Goal: Information Seeking & Learning: Learn about a topic

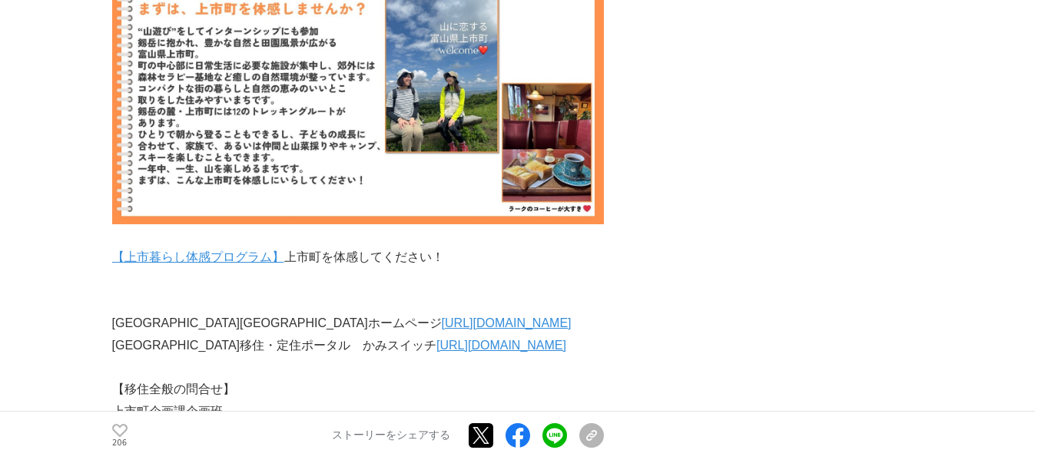
scroll to position [6686, 0]
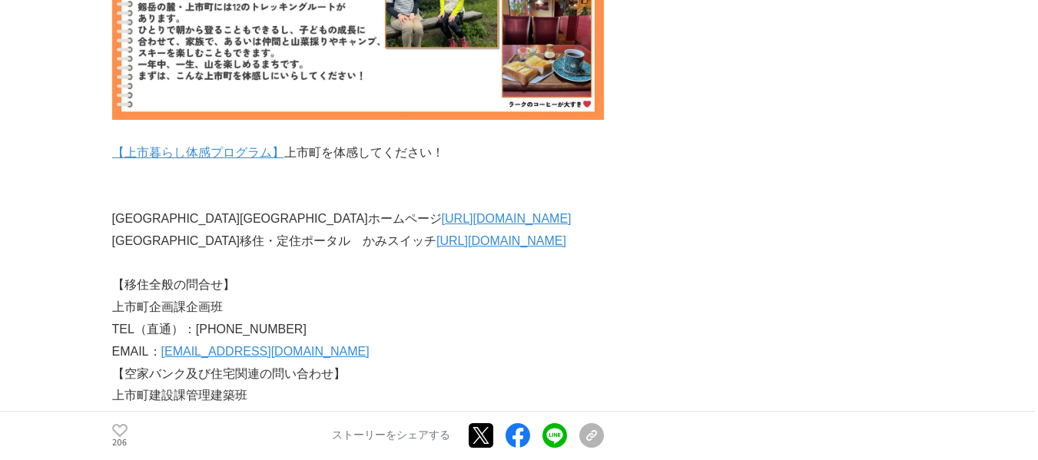
click at [470, 234] on link "[URL][DOMAIN_NAME]" at bounding box center [501, 240] width 130 height 13
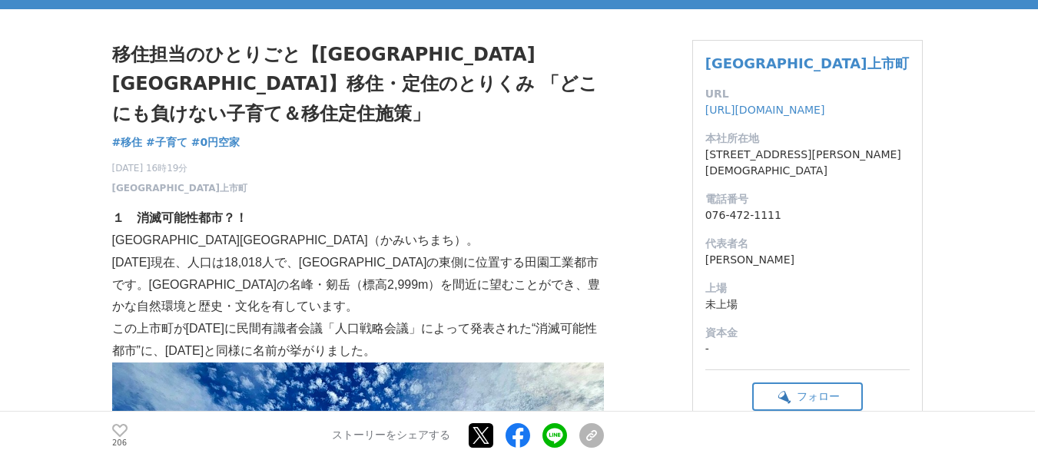
scroll to position [0, 0]
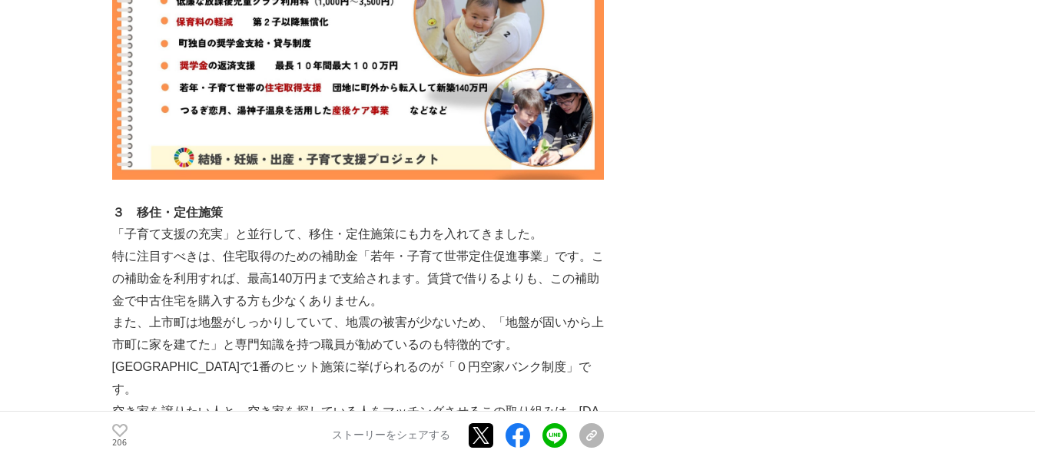
scroll to position [2382, 0]
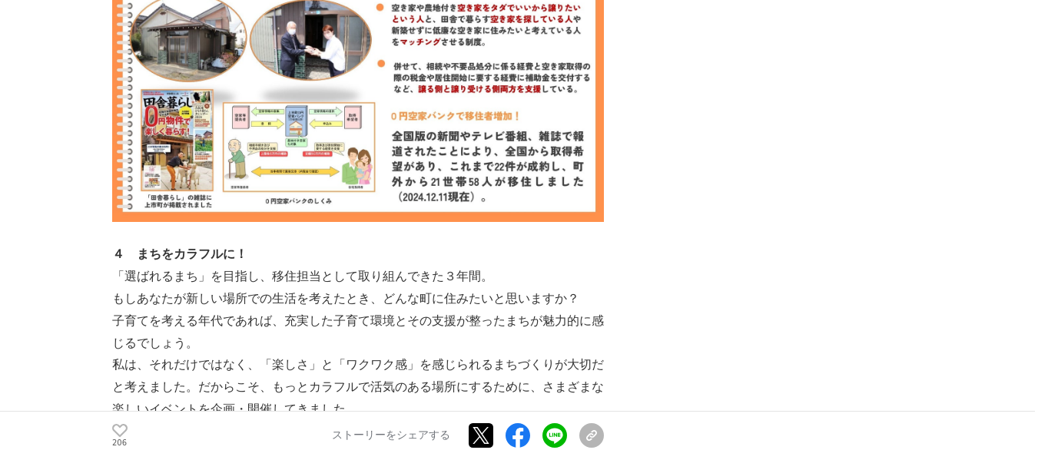
scroll to position [3074, 0]
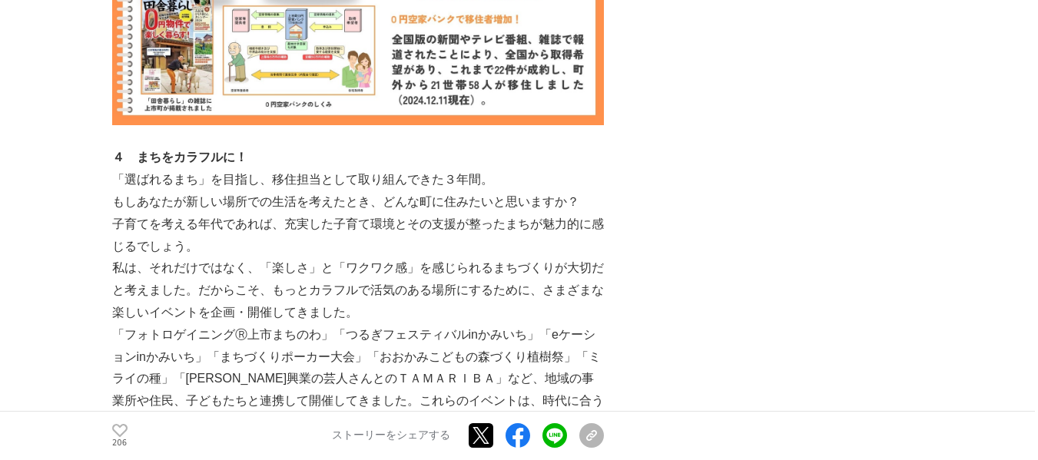
drag, startPoint x: 795, startPoint y: 341, endPoint x: 785, endPoint y: 390, distance: 50.2
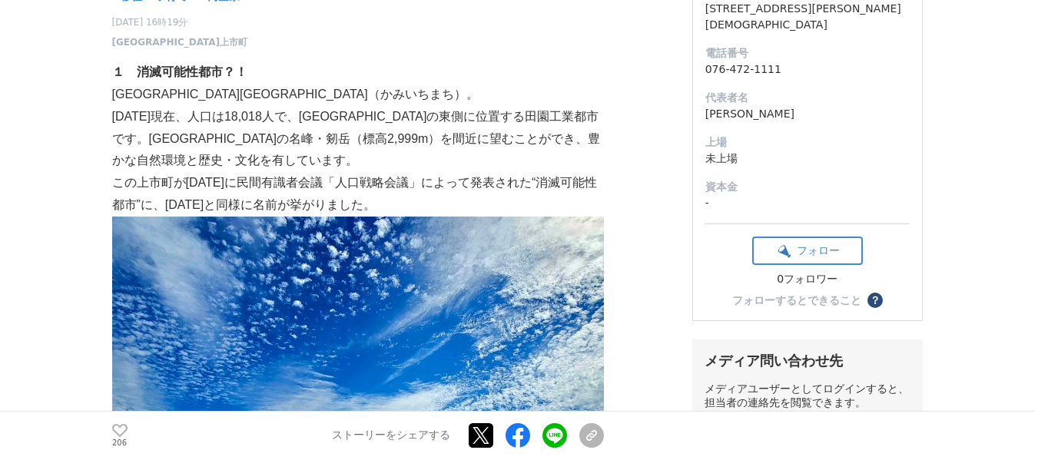
scroll to position [0, 0]
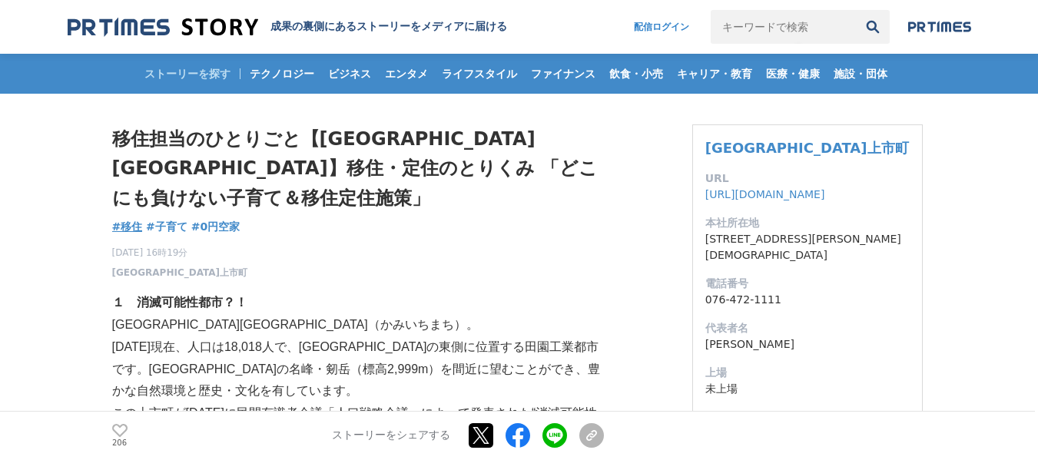
click at [122, 220] on span "#移住" at bounding box center [127, 227] width 31 height 14
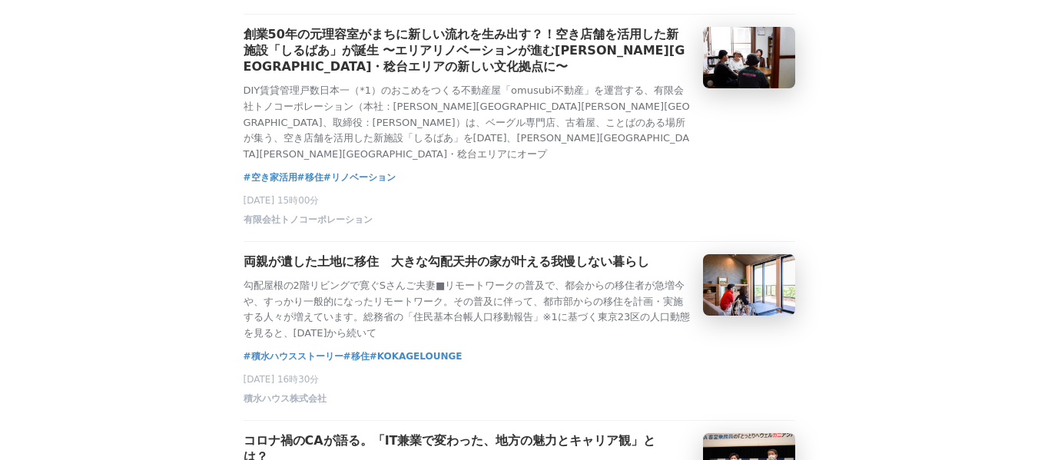
scroll to position [845, 0]
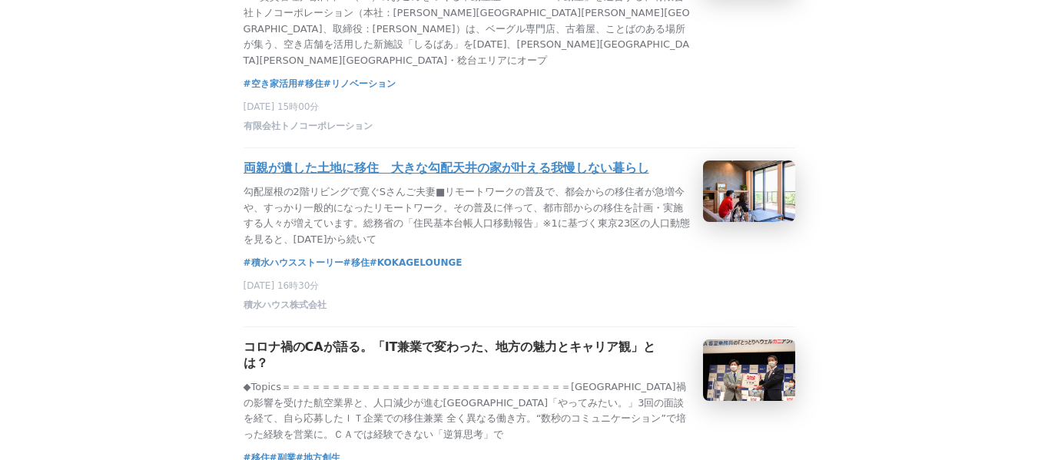
click at [547, 177] on h3 "両親が遺した土地に移住　大きな勾配天井の家が叶える我慢しない暮らし" at bounding box center [447, 169] width 406 height 16
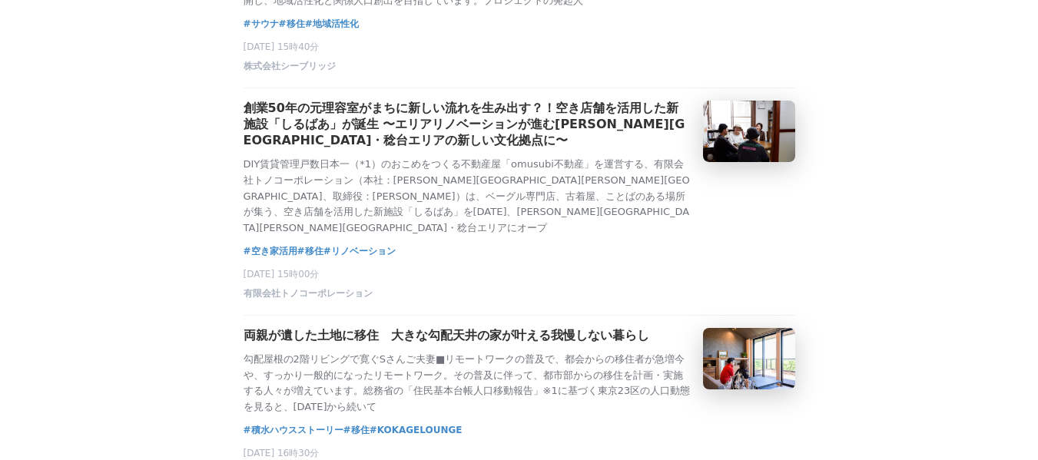
scroll to position [615, 0]
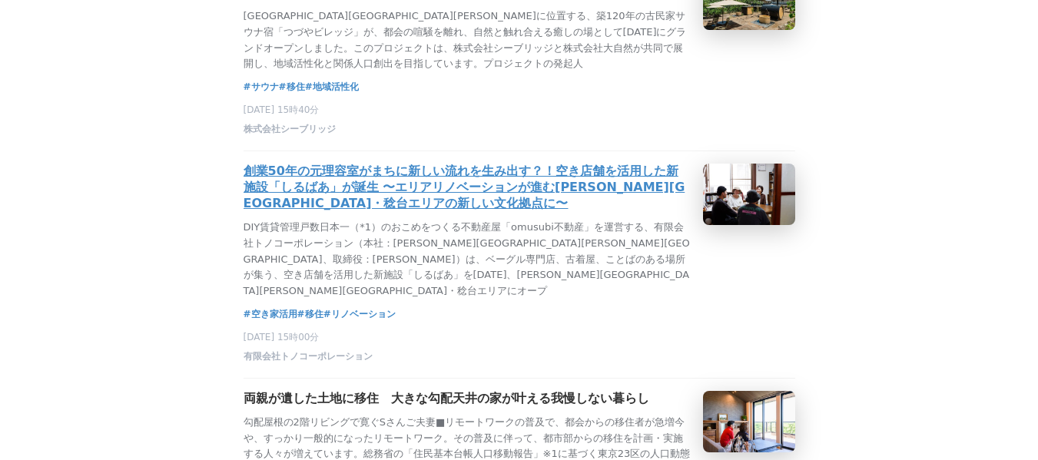
click at [588, 211] on h3 "創業50年の元理容室がまちに新しい流れを生み出す？！空き店舗を活用した新施設「しるばあ」が誕生 〜エリアリノベーションが進む松戸市・稔台エリアの新しい文化拠点…" at bounding box center [467, 188] width 447 height 48
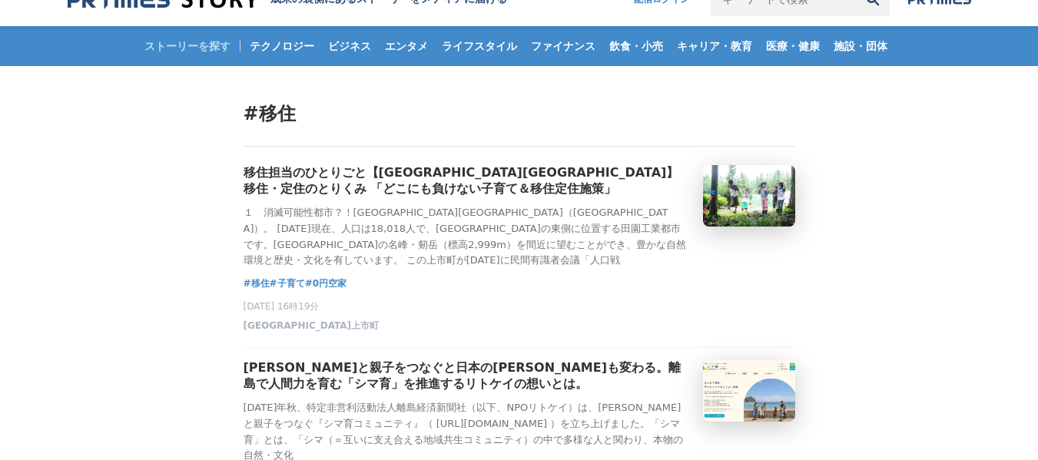
scroll to position [0, 0]
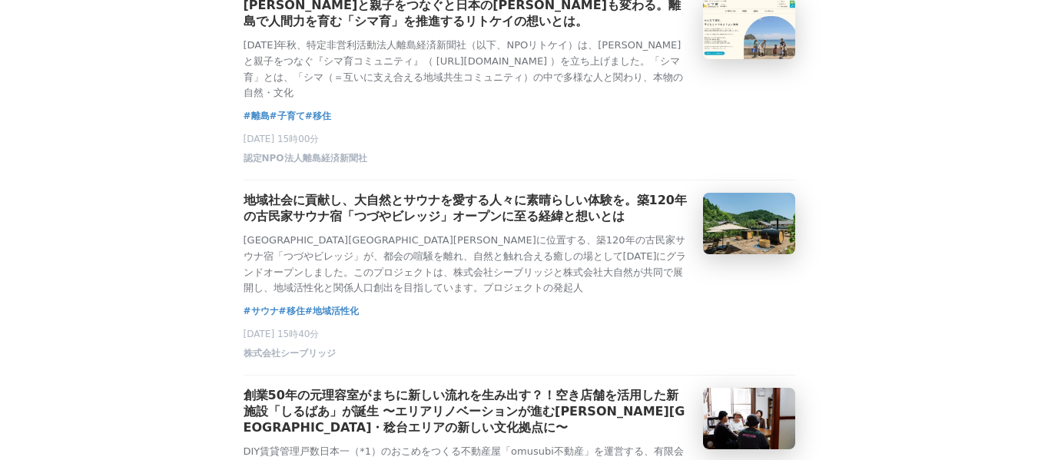
scroll to position [384, 0]
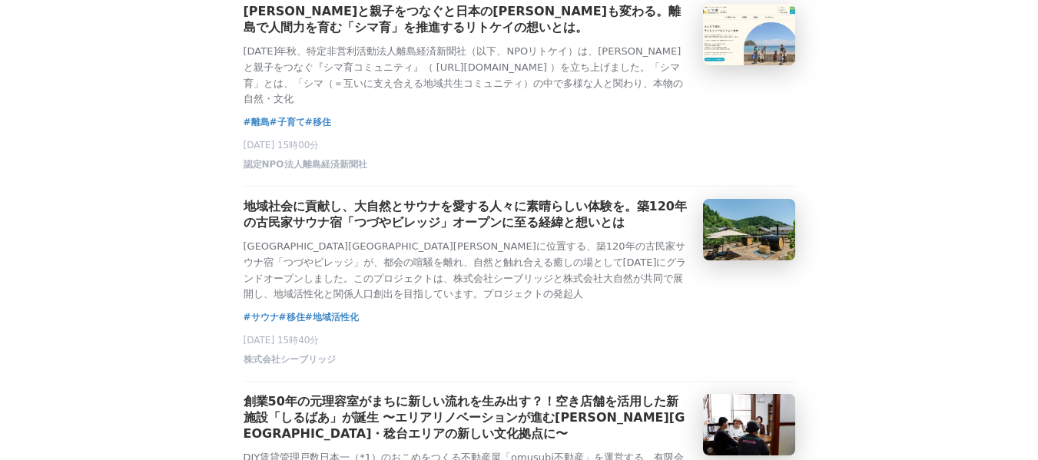
click at [961, 343] on main "#移住 移住担当のひとりごと【富山県上市町】移住・定住のとりくみ 「どこにも負けない子育て＆移住定住施策」 １　消滅可能性都市？！富山県上市町（かみいちまち）…" at bounding box center [519, 394] width 1038 height 1368
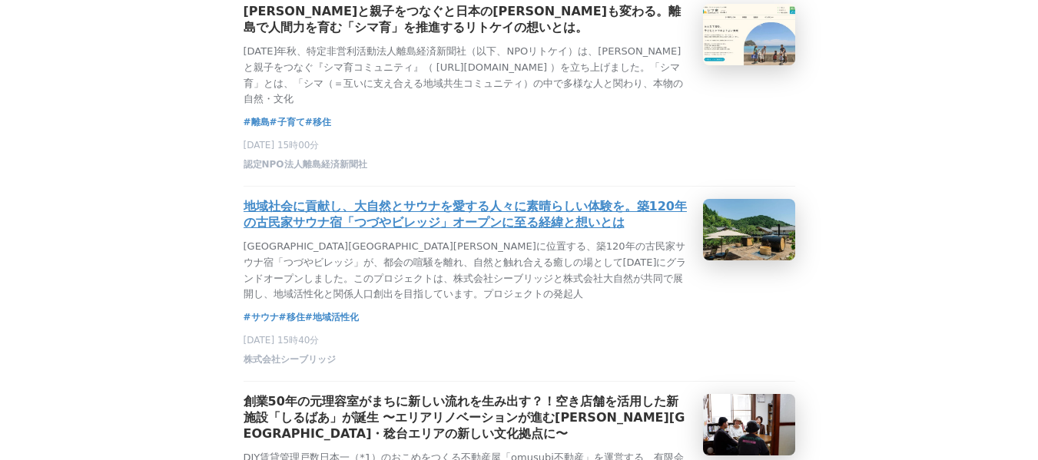
click at [522, 242] on div "地域社会に貢献し、大自然とサウナを愛する人々に素晴らしい体験を。築120年の古民家サウナ宿「つづやビレッジ」オープンに至る経緯と想いとは 岐阜県美濃加茂市に位…" at bounding box center [467, 251] width 447 height 104
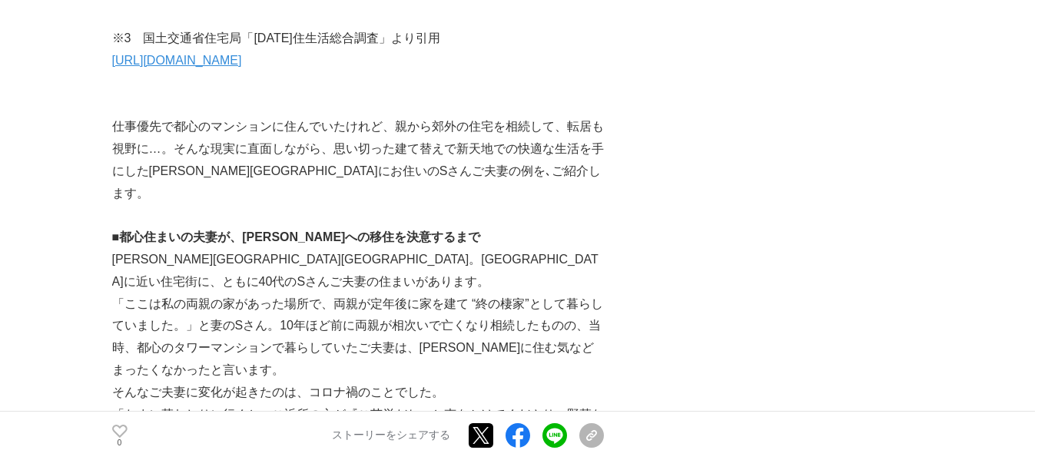
scroll to position [1998, 0]
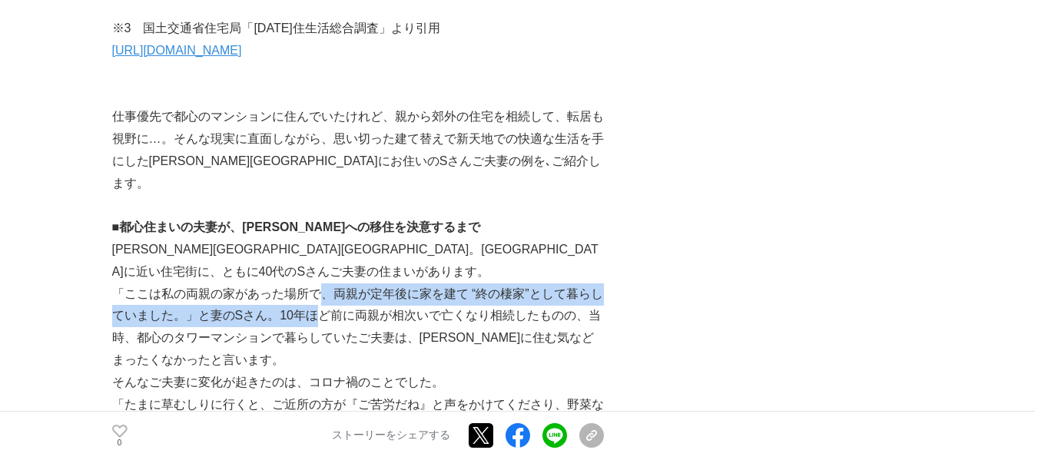
drag, startPoint x: 317, startPoint y: 231, endPoint x: 324, endPoint y: 257, distance: 26.1
click at [324, 284] on p "「ここは私の両親の家があった場所で、両親が定年後に家を建て “終の棲家”として暮らしていました。」と妻のSさん。10年ほど前に両親が相次いで亡くなり相続したも…" at bounding box center [358, 328] width 492 height 88
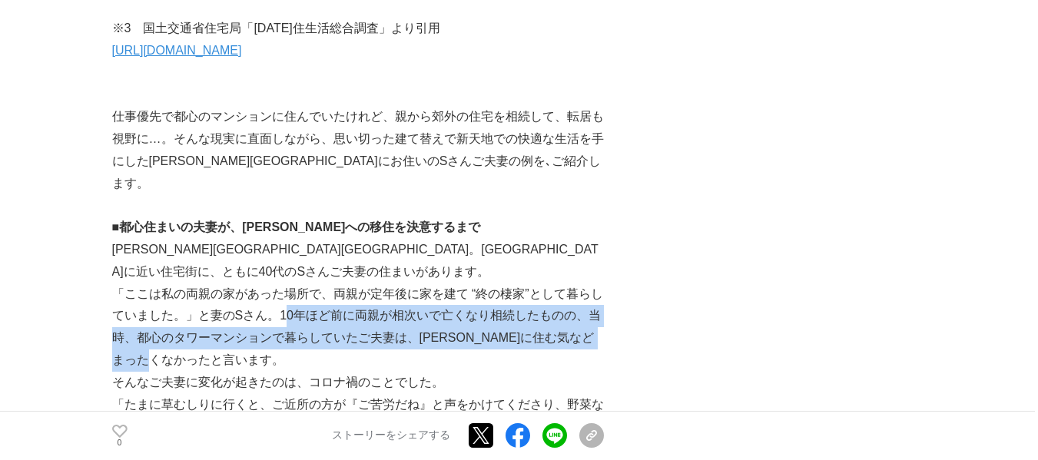
drag, startPoint x: 290, startPoint y: 252, endPoint x: 281, endPoint y: 297, distance: 46.3
click at [281, 297] on p "「ここは私の両親の家があった場所で、両親が定年後に家を建て “終の棲家”として暮らしていました。」と妻のSさん。10年ほど前に両親が相次いで亡くなり相続したも…" at bounding box center [358, 328] width 492 height 88
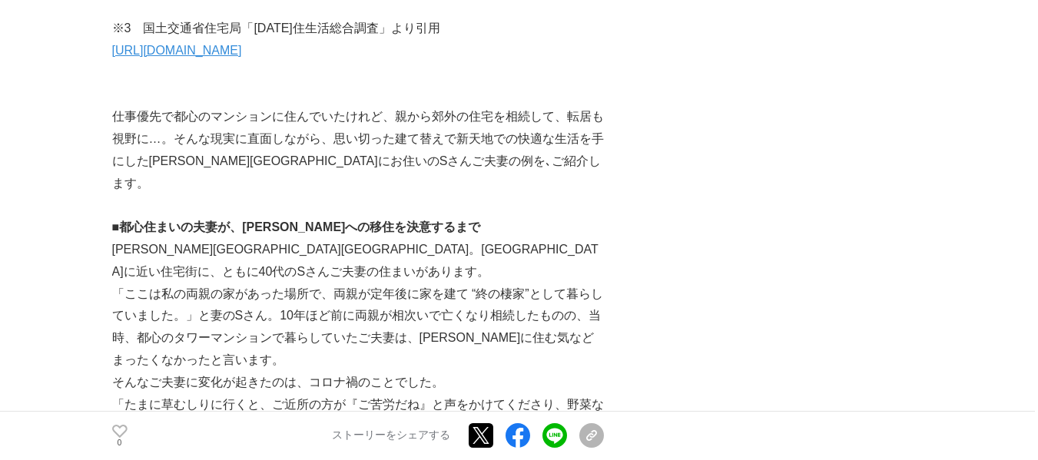
drag, startPoint x: 386, startPoint y: 318, endPoint x: 424, endPoint y: 317, distance: 38.5
click at [387, 372] on p "そんなご夫妻に変化が起きたのは、コロナ禍のことでした。" at bounding box center [358, 383] width 492 height 22
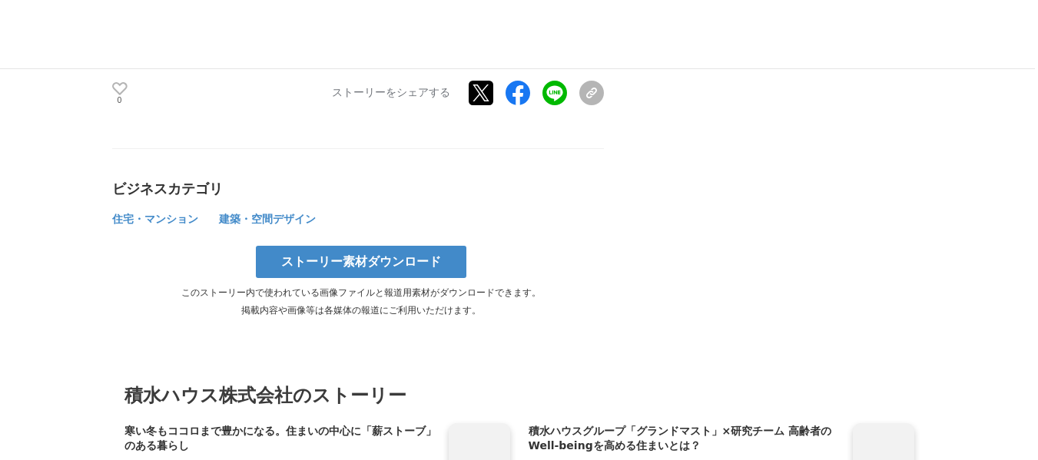
scroll to position [7454, 0]
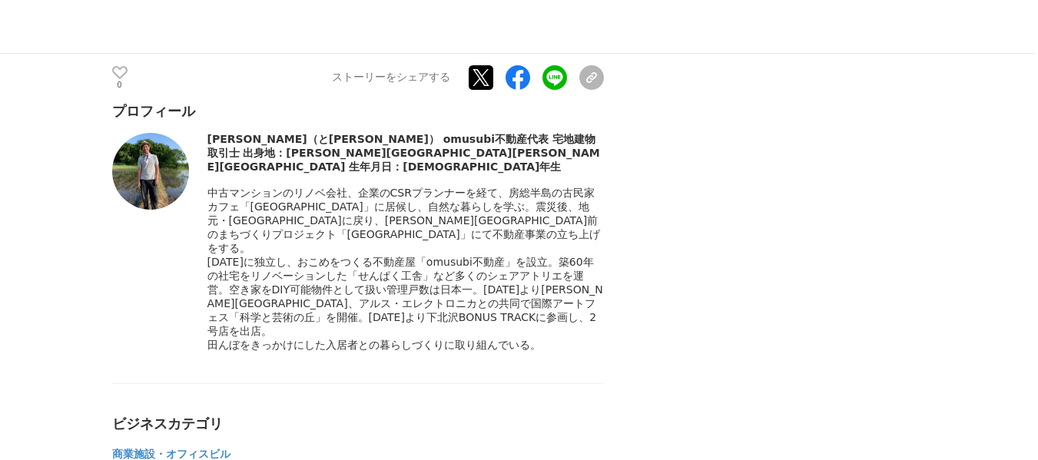
scroll to position [5687, 0]
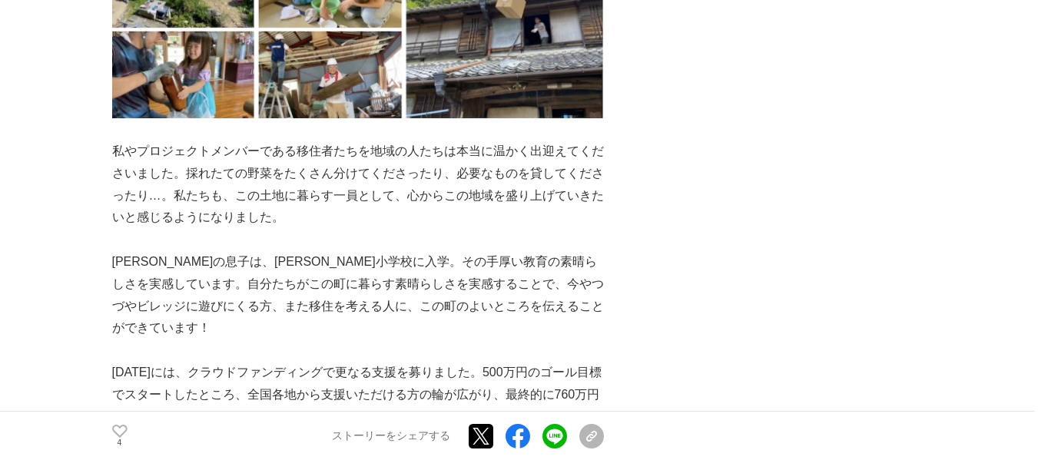
scroll to position [4073, 0]
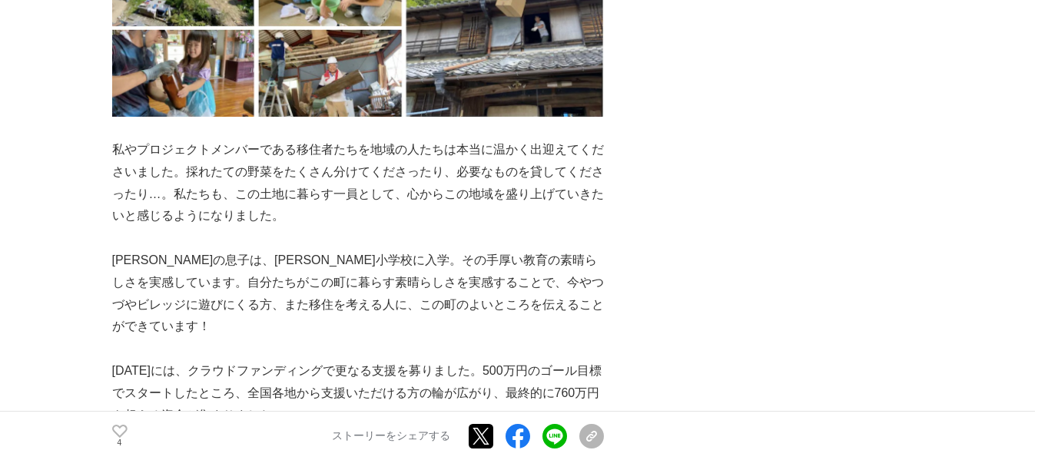
click at [858, 320] on div "地域社会に貢献し、大自然とサウナを愛する人々に素晴らしい体験を。築120年の古民家サウナ宿「つづやビレッジ」オープンに至る経緯と想いとは サウナ #サウナ #…" at bounding box center [519, 191] width 815 height 8341
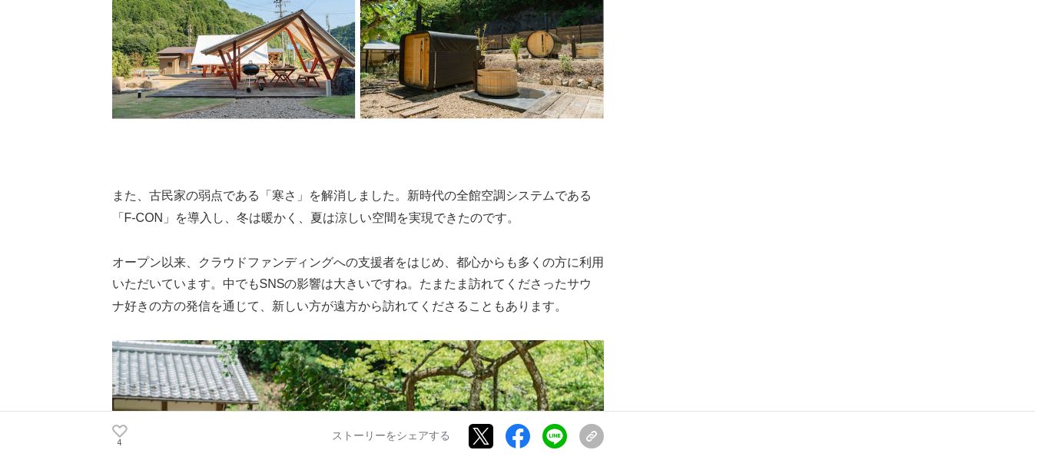
scroll to position [5379, 0]
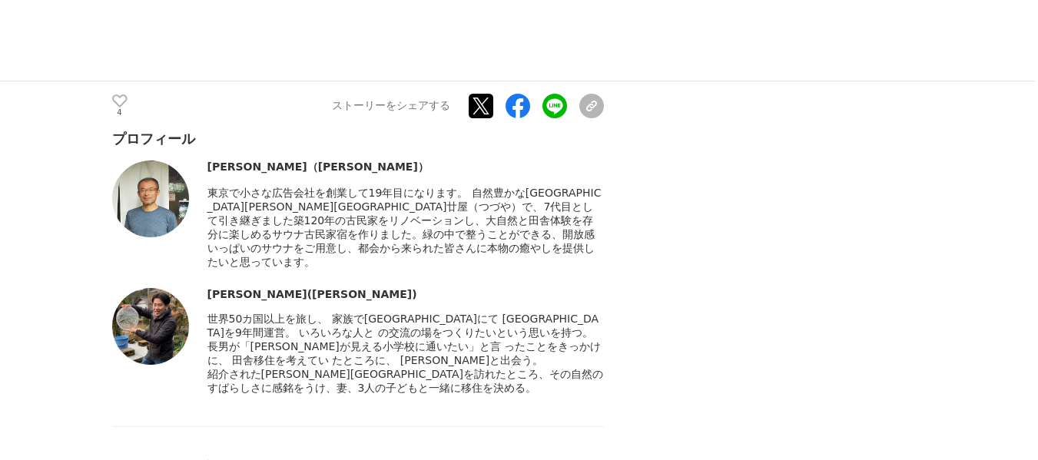
scroll to position [7070, 0]
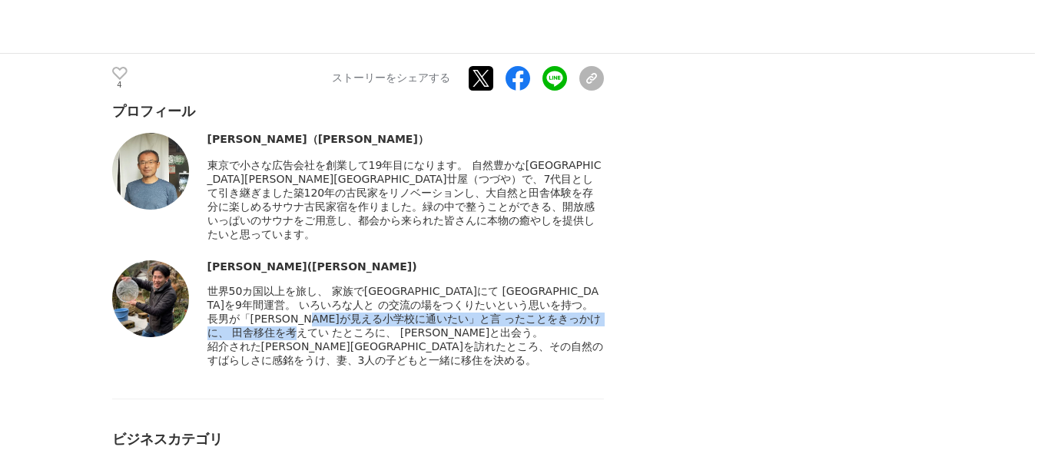
drag, startPoint x: 573, startPoint y: 211, endPoint x: 647, endPoint y: 233, distance: 77.6
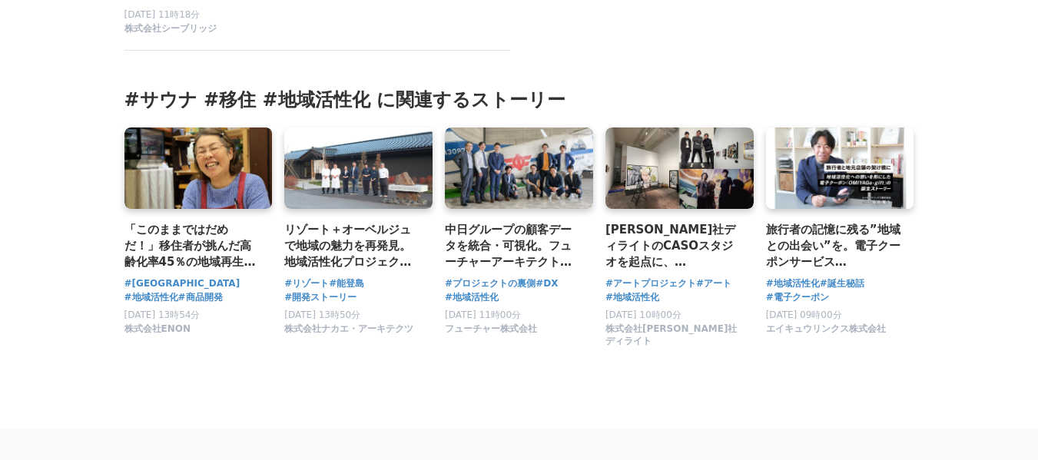
scroll to position [8069, 0]
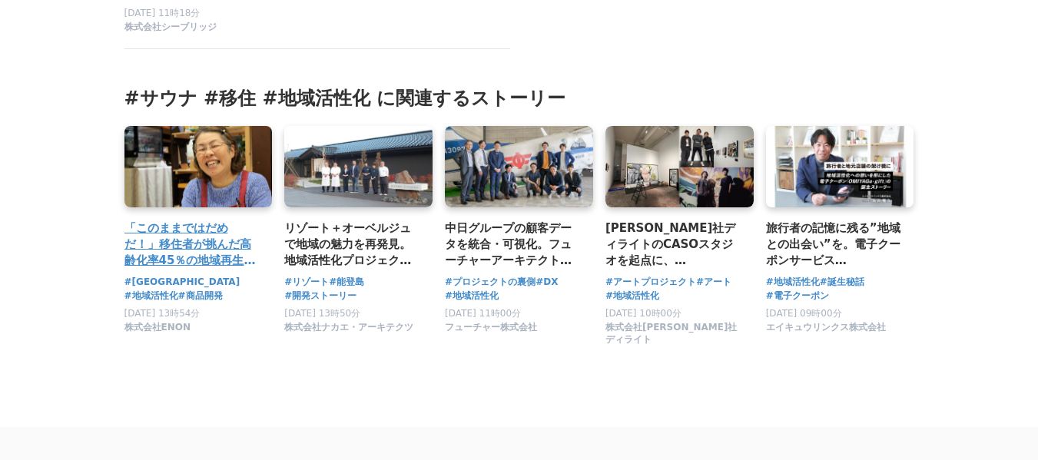
click at [190, 220] on h3 "「このままではだめだ！」移住者が挑んだ高齢化率45％の地域再生と[PERSON_NAME]への一歩" at bounding box center [192, 245] width 136 height 50
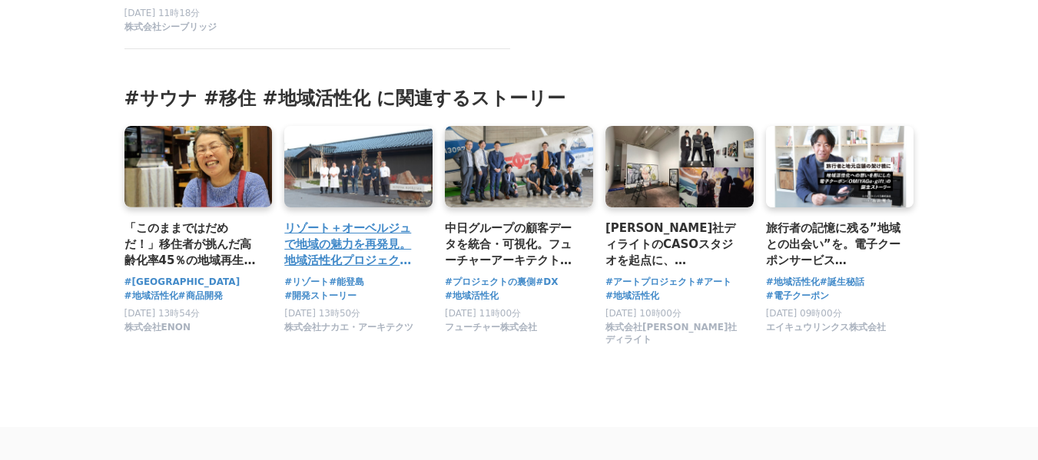
click at [338, 220] on h3 "リゾート＋オーベルジュで地域の魅力を再発見。地域活性化プロジェクト「リゾートまちづくり」第一弾・「一 能登島（ひとつ のとじま）」の開発ストーリー" at bounding box center [352, 245] width 136 height 50
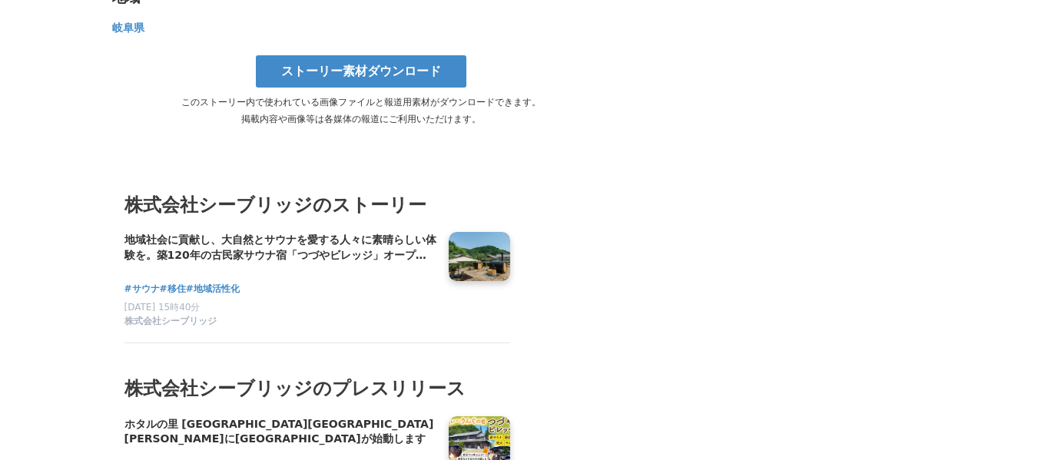
scroll to position [7604, 0]
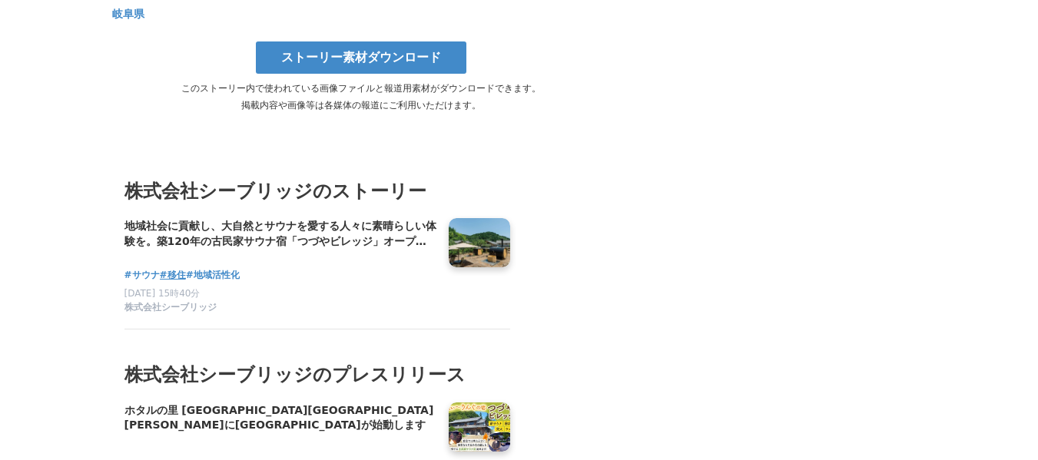
click at [183, 268] on span "#移住" at bounding box center [173, 275] width 26 height 15
click at [225, 268] on span "#地域活性化" at bounding box center [213, 275] width 54 height 15
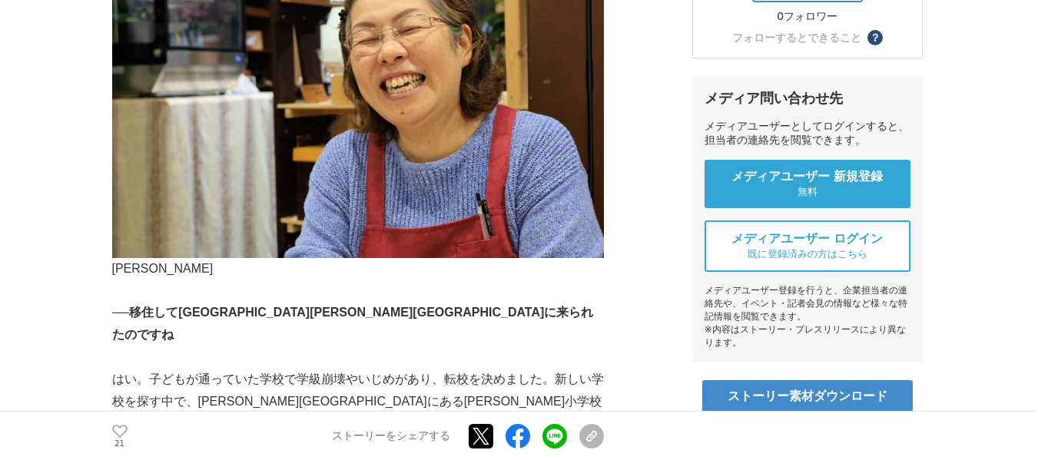
scroll to position [615, 0]
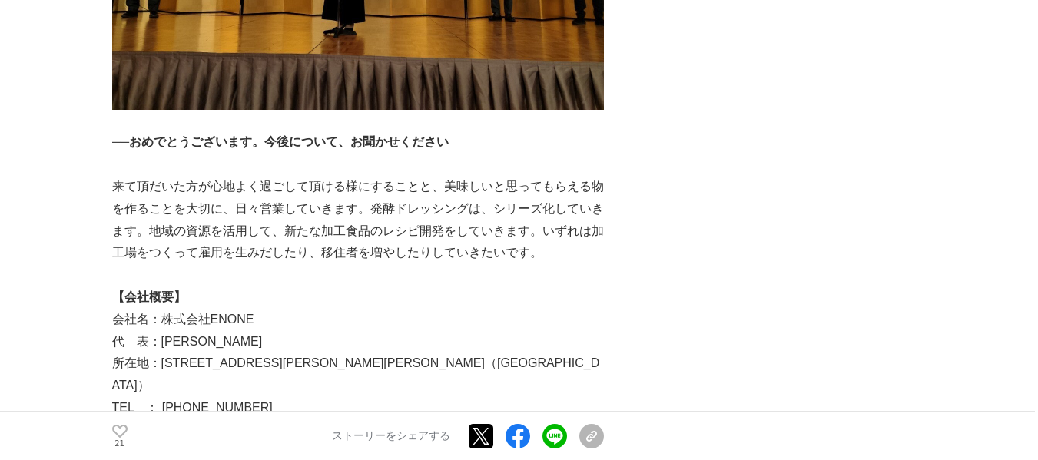
scroll to position [4319, 0]
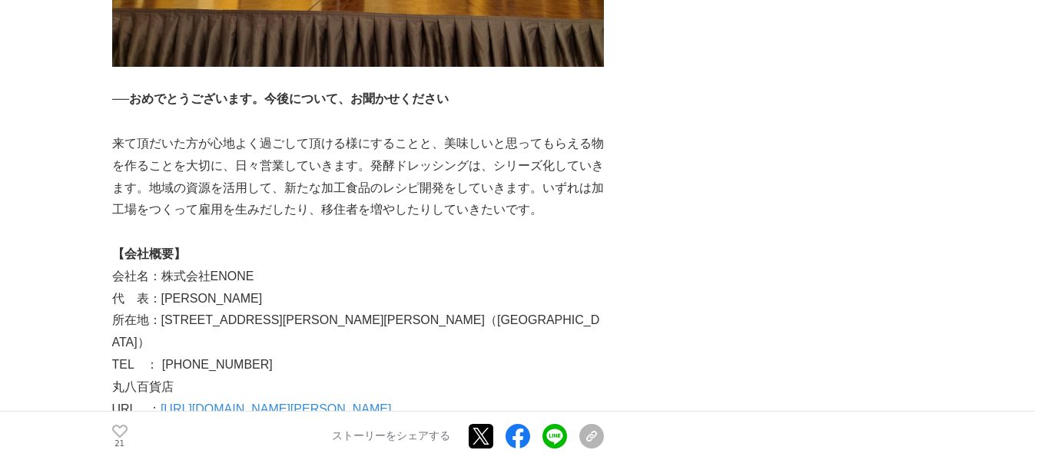
click at [337, 403] on link "https://maruhachi-kutsuki.takashima-shiga.net/" at bounding box center [276, 409] width 231 height 13
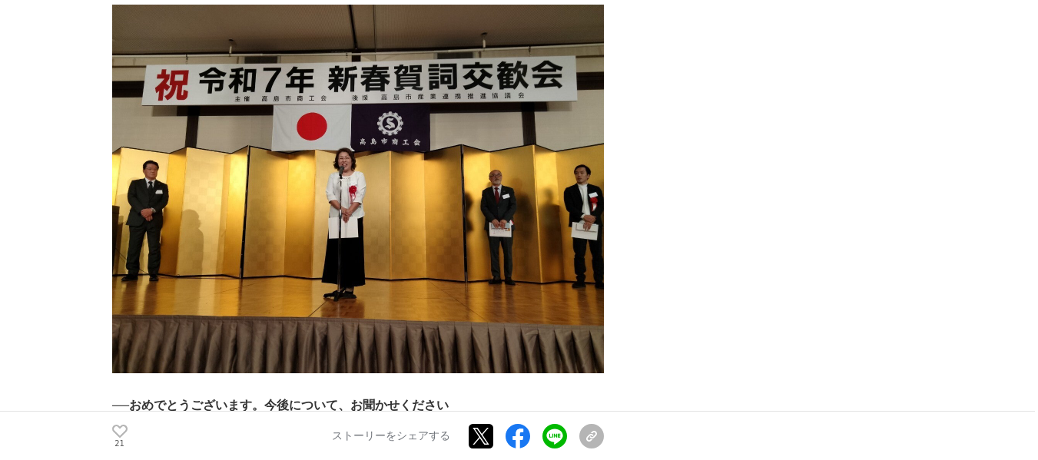
scroll to position [4011, 0]
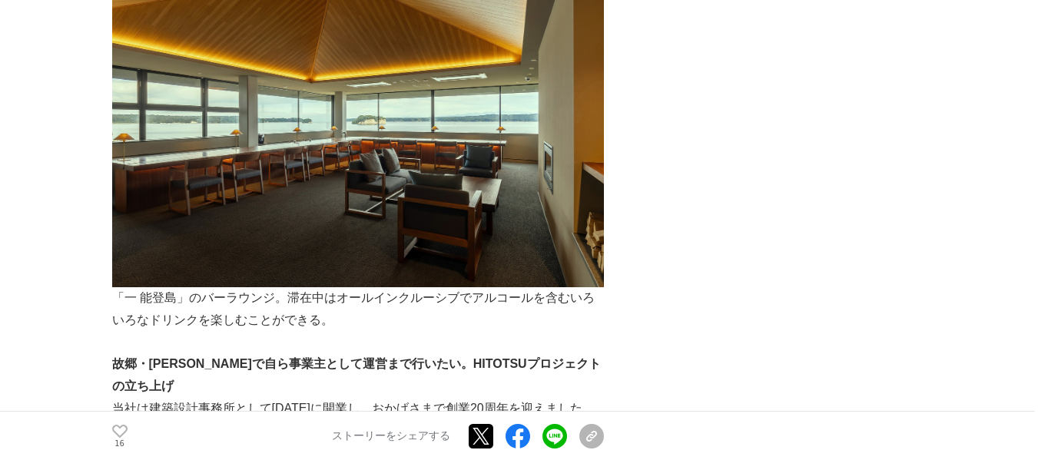
scroll to position [2459, 0]
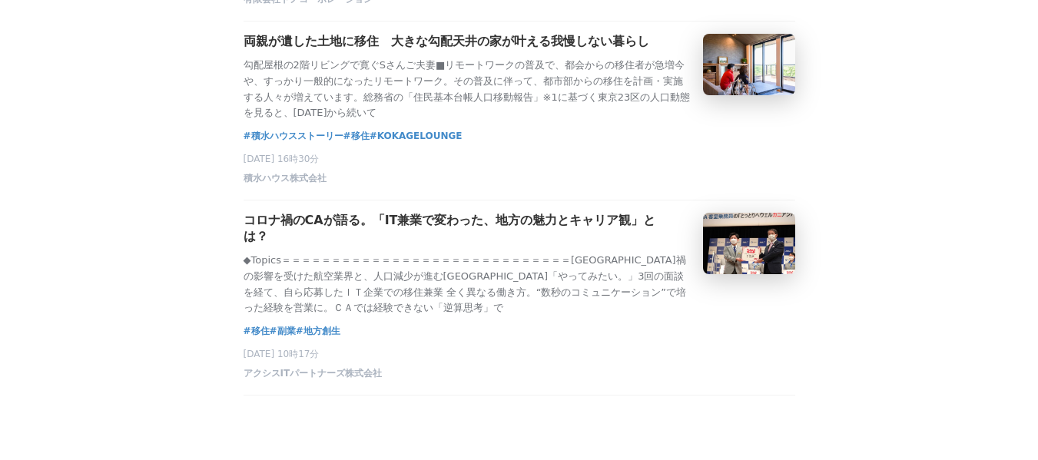
scroll to position [815, 0]
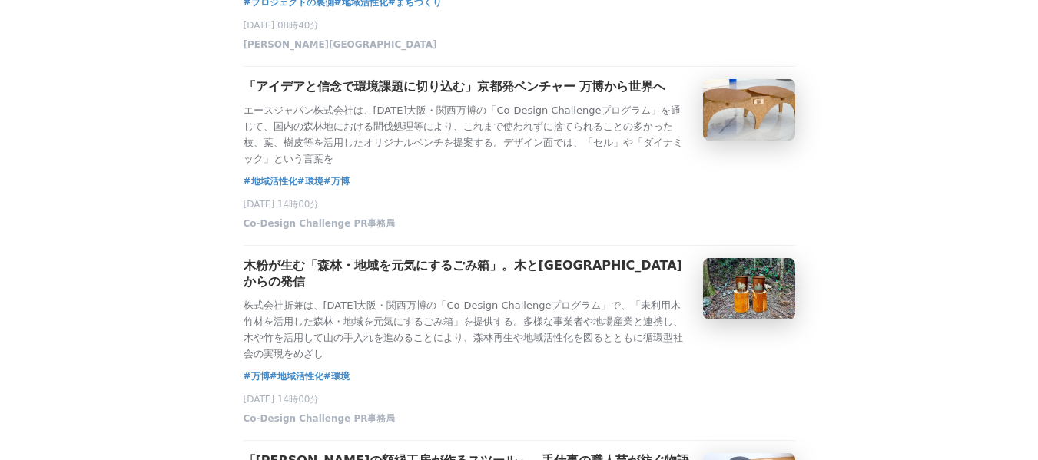
scroll to position [2613, 0]
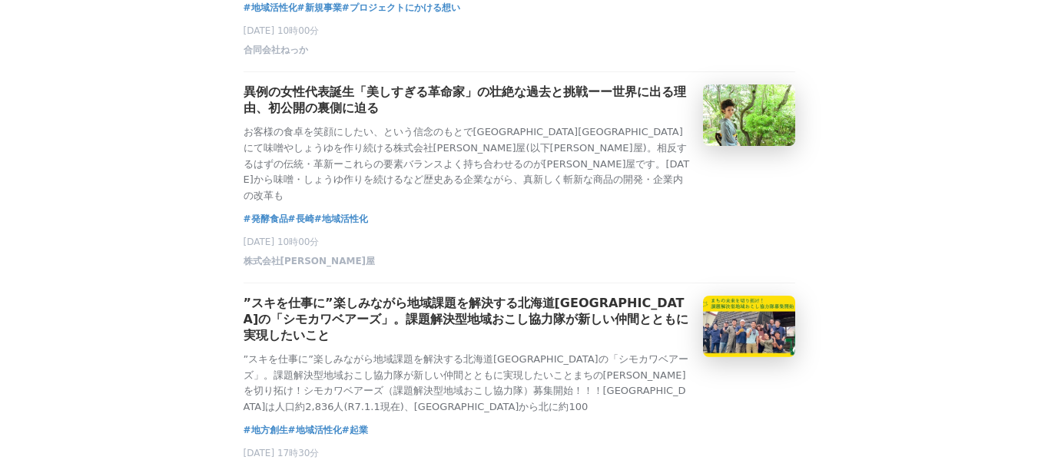
scroll to position [3381, 0]
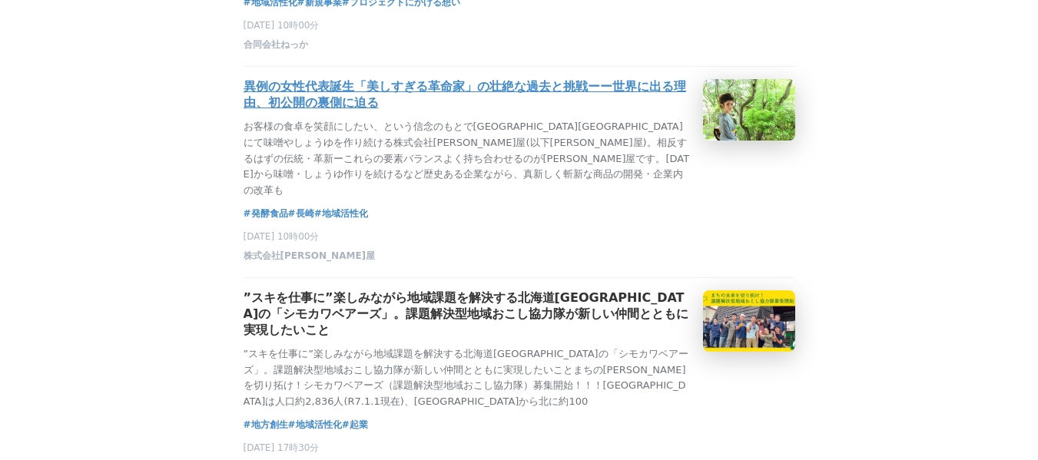
click at [387, 79] on div "異例の女性代表誕生「美しすぎる革命家」の壮絶な過去と挑戦ーー世界に出る理由、初公開の裏側に迫る お客様の食卓を笑顔にしたい、という信念のもとで長崎県南島原市に…" at bounding box center [467, 139] width 447 height 120
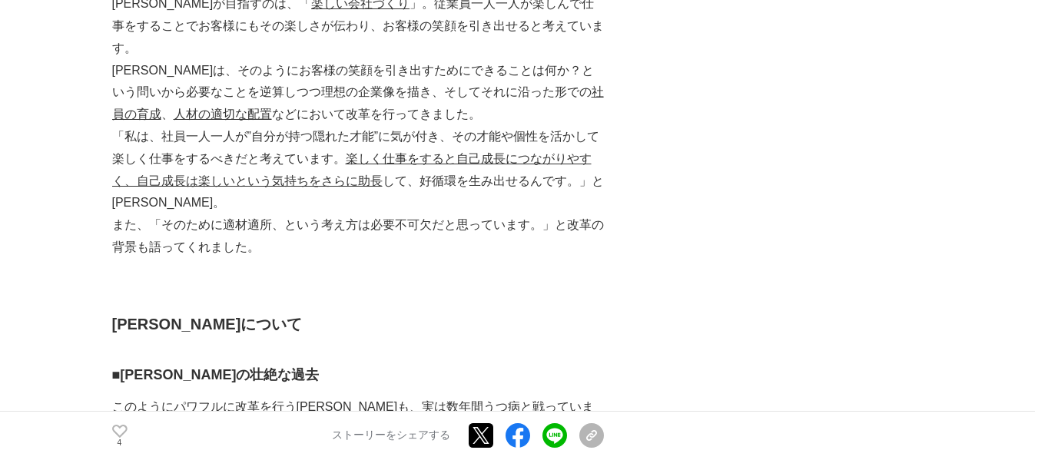
scroll to position [1153, 0]
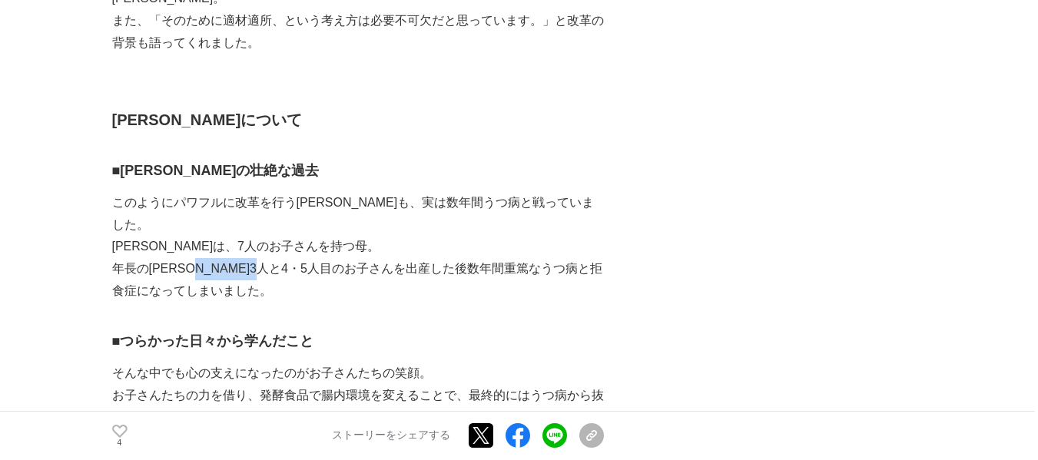
drag, startPoint x: 216, startPoint y: 232, endPoint x: 308, endPoint y: 227, distance: 92.3
click at [308, 258] on p "年長の[PERSON_NAME]3人と4・5人目のお子さんを出産した後数年間重篤なうつ病と拒食症になってしまいました。" at bounding box center [358, 280] width 492 height 45
click at [483, 258] on p "年長の[PERSON_NAME]3人と4・5人目のお子さんを出産した後数年間重篤なうつ病と拒食症になってしまいました。" at bounding box center [358, 280] width 492 height 45
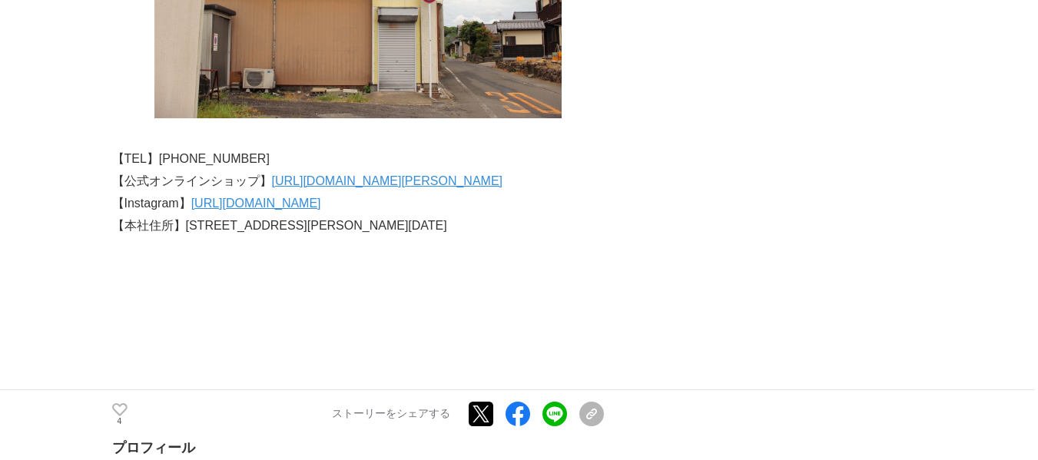
scroll to position [3304, 0]
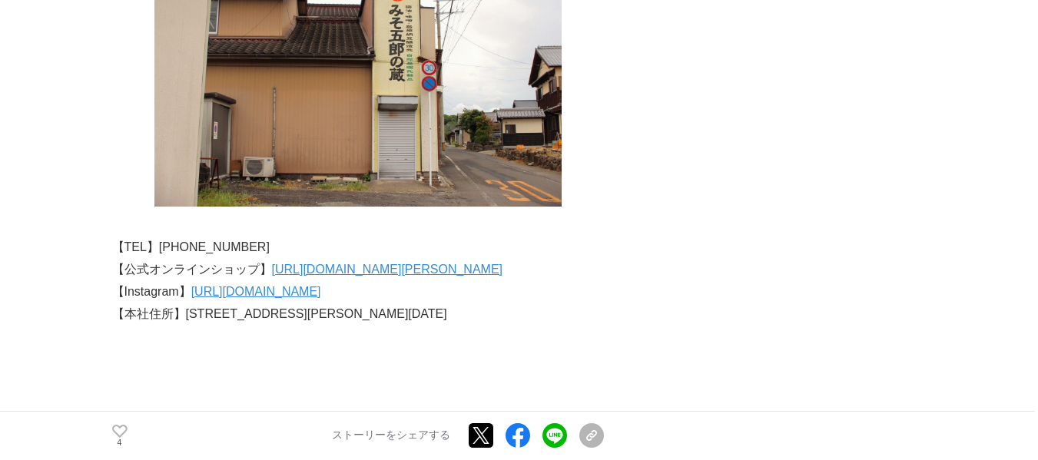
click at [407, 263] on link "[URL][DOMAIN_NAME][PERSON_NAME]" at bounding box center [387, 269] width 231 height 13
click at [321, 285] on link "[URL][DOMAIN_NAME]" at bounding box center [256, 291] width 130 height 13
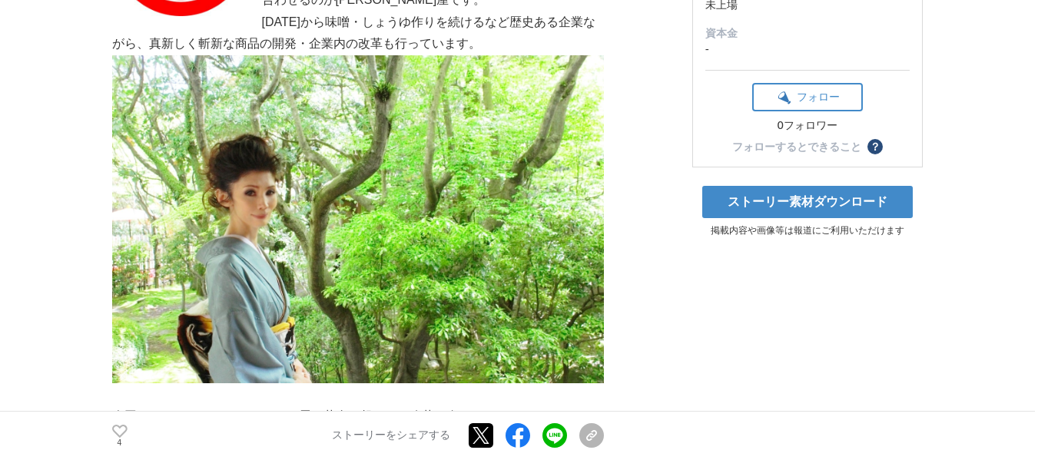
scroll to position [77, 0]
